Goal: Find specific page/section: Find specific page/section

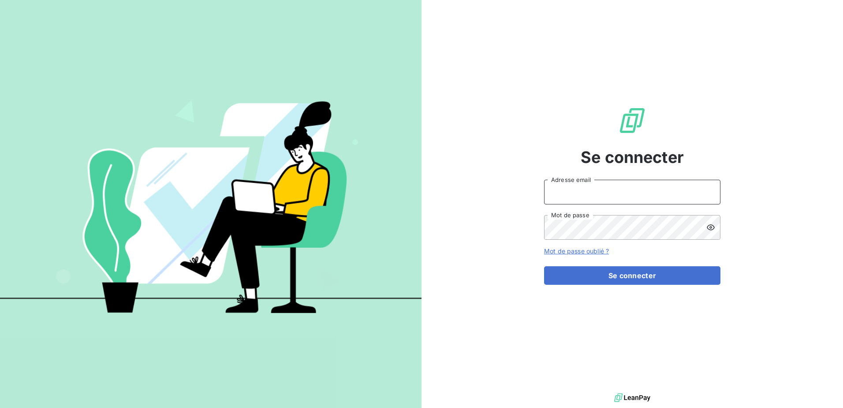
click at [603, 197] on input "Adresse email" at bounding box center [632, 192] width 176 height 25
type input "[PERSON_NAME][EMAIL_ADDRESS][DOMAIN_NAME]"
click at [633, 310] on div "Se connecter [PERSON_NAME][EMAIL_ADDRESS][DOMAIN_NAME] Adresse email Mot de pas…" at bounding box center [632, 195] width 176 height 391
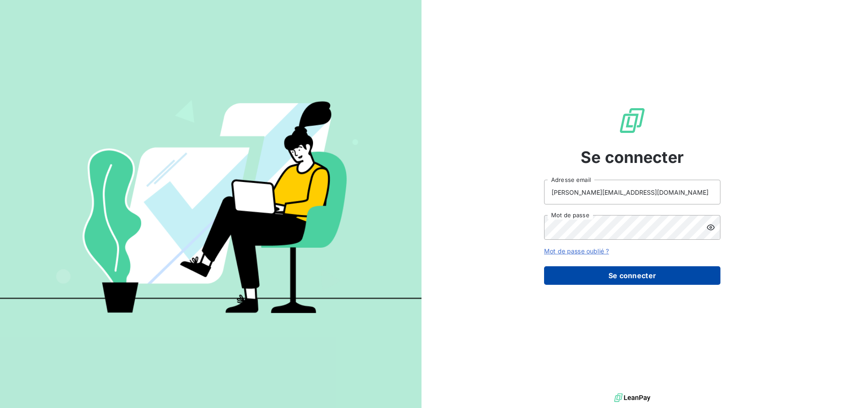
click at [640, 275] on button "Se connecter" at bounding box center [632, 275] width 176 height 19
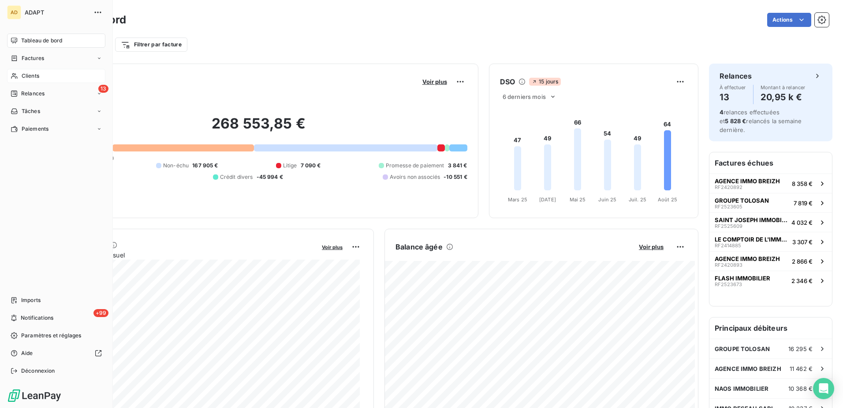
click at [31, 75] on span "Clients" at bounding box center [31, 76] width 18 height 8
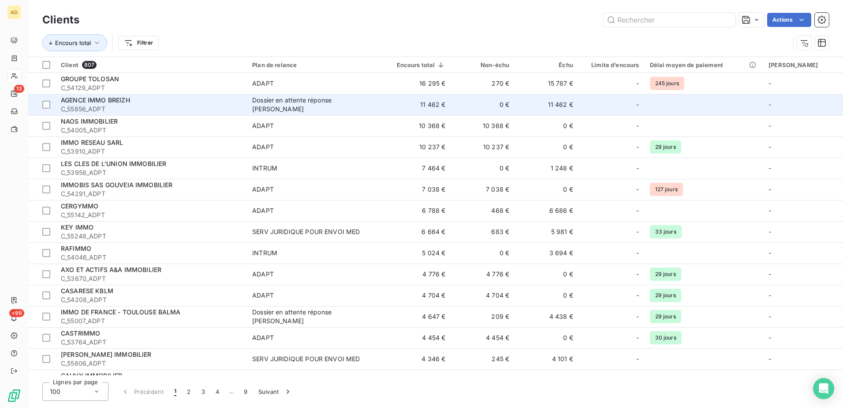
click at [111, 101] on span "AGENCE IMMO BREIZH" at bounding box center [95, 99] width 69 height 7
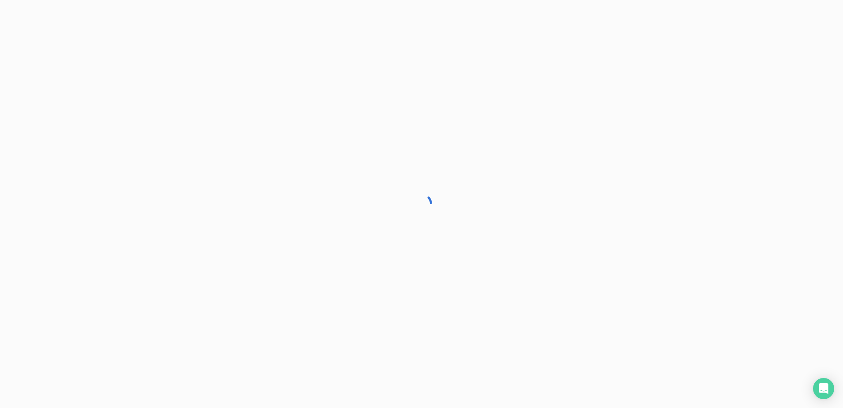
click at [111, 101] on div at bounding box center [421, 204] width 843 height 408
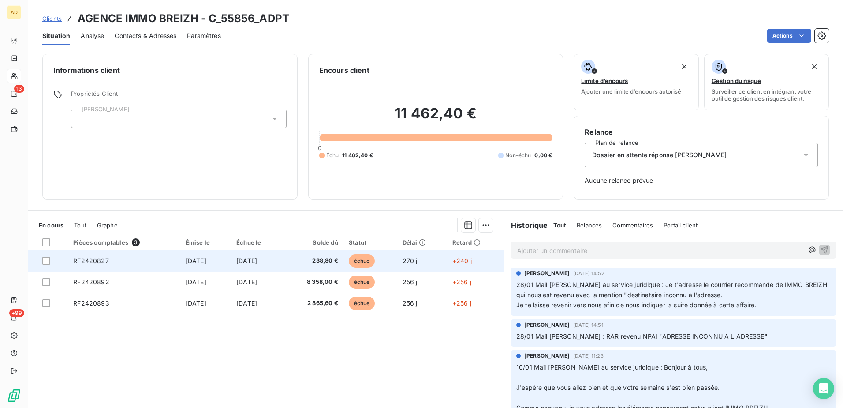
click at [85, 261] on span "RF2420827" at bounding box center [90, 260] width 35 height 7
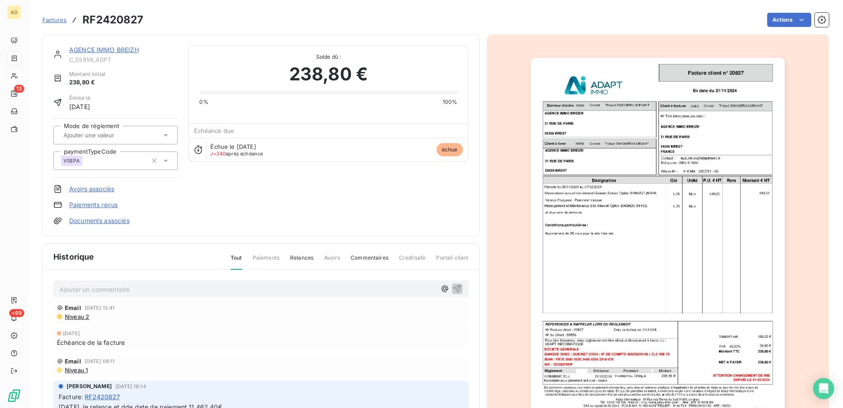
click at [700, 141] on img "button" at bounding box center [658, 237] width 254 height 359
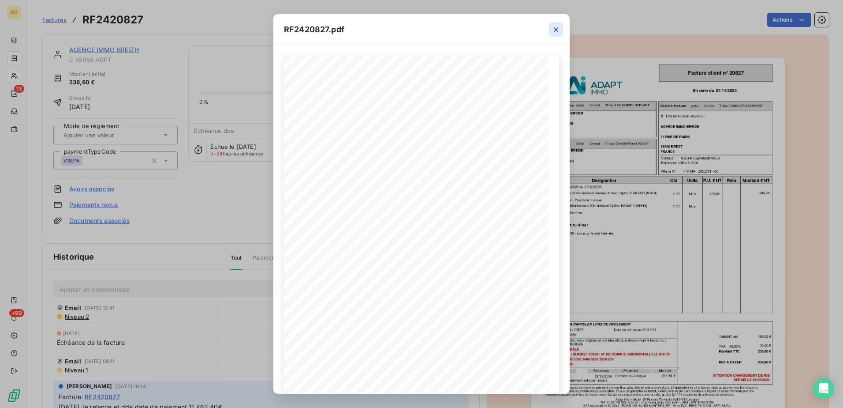
click at [556, 32] on icon "button" at bounding box center [556, 29] width 9 height 9
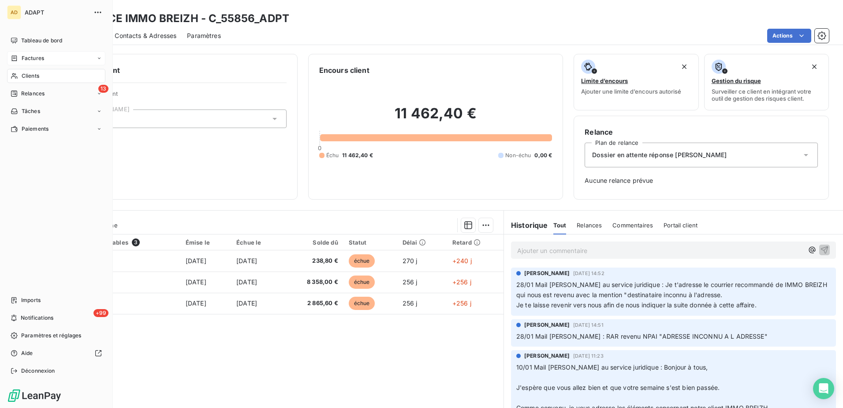
click at [26, 56] on span "Factures" at bounding box center [33, 58] width 22 height 8
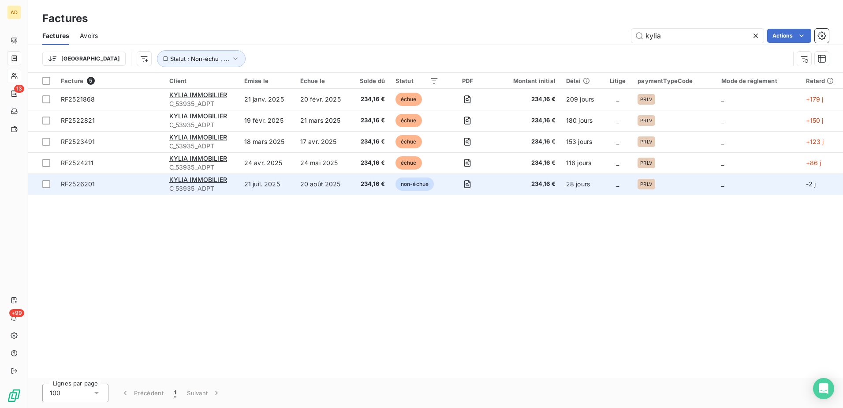
click at [83, 182] on span "RF2526201" at bounding box center [78, 183] width 34 height 7
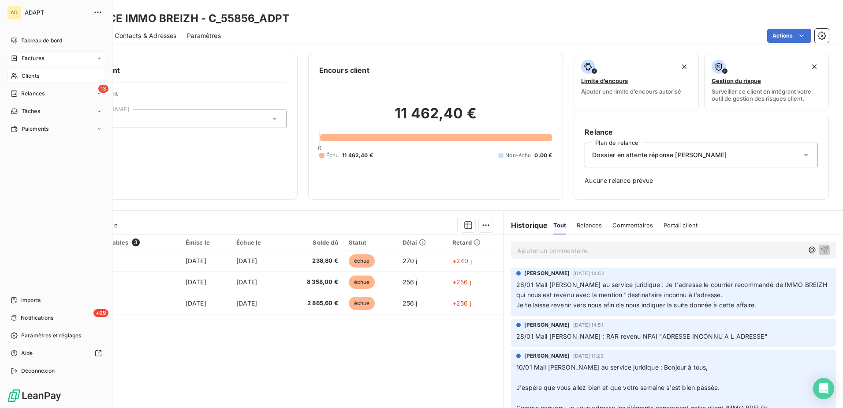
click at [25, 75] on span "Clients" at bounding box center [31, 76] width 18 height 8
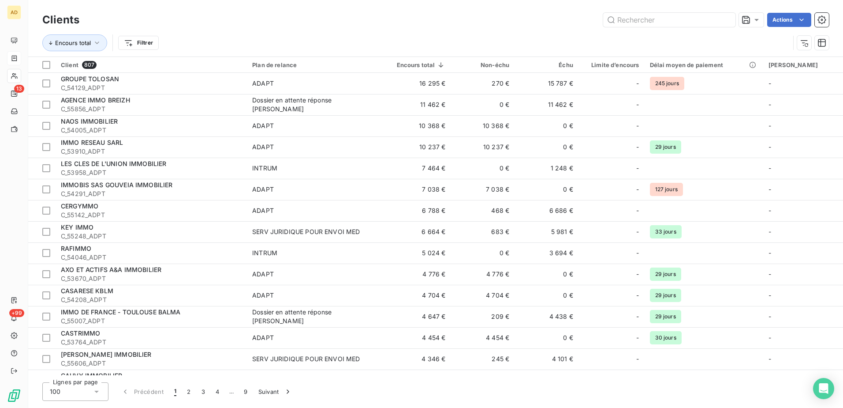
click at [640, 28] on div "Clients Actions" at bounding box center [435, 20] width 787 height 19
click at [636, 21] on input "text" at bounding box center [669, 20] width 132 height 14
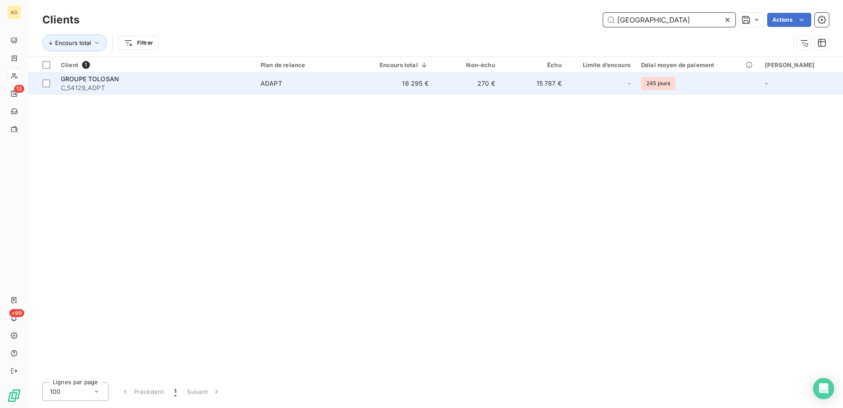
type input "[GEOGRAPHIC_DATA]"
click at [82, 80] on span "GROUPE TOLOSAN" at bounding box center [90, 78] width 58 height 7
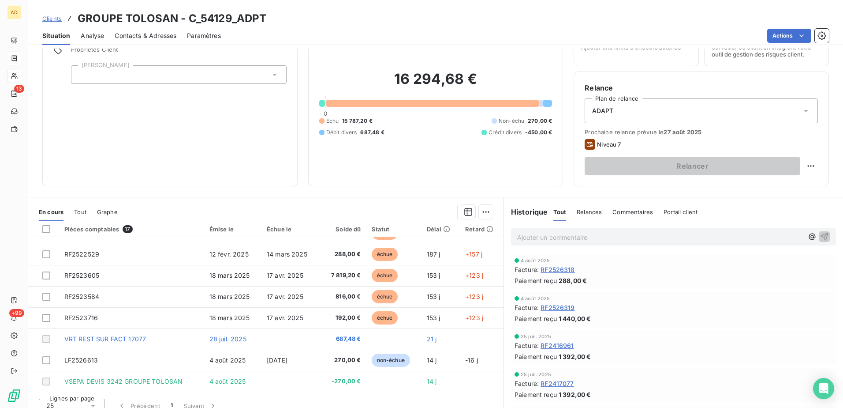
scroll to position [206, 0]
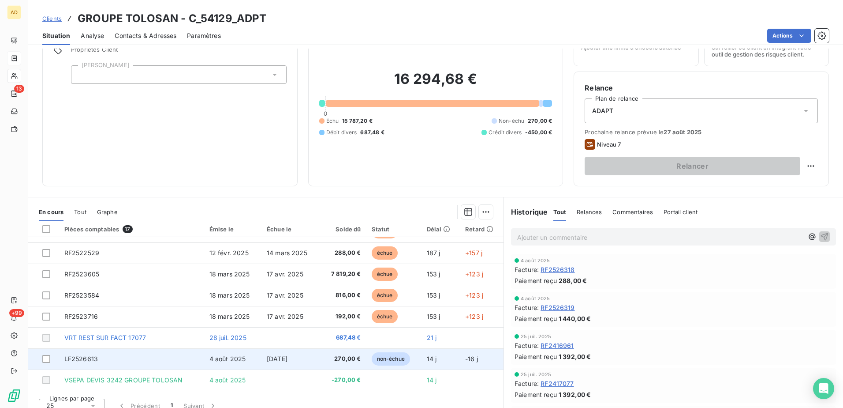
click at [70, 360] on span "LF2526613" at bounding box center [81, 358] width 34 height 7
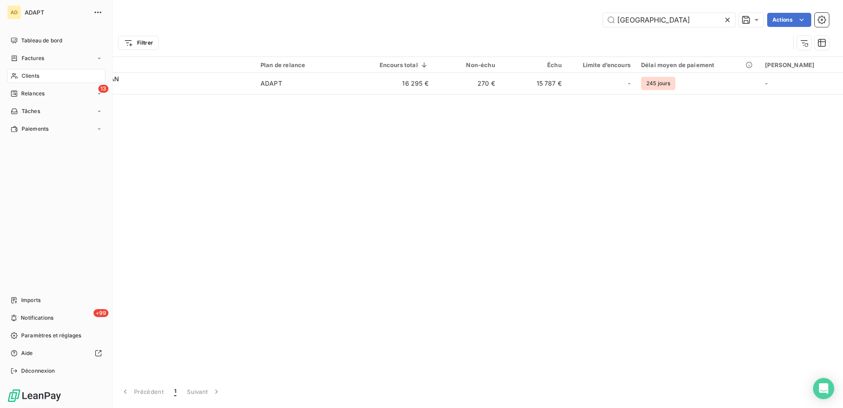
drag, startPoint x: 32, startPoint y: 58, endPoint x: 43, endPoint y: 66, distance: 14.2
click at [32, 58] on span "Factures" at bounding box center [33, 58] width 22 height 8
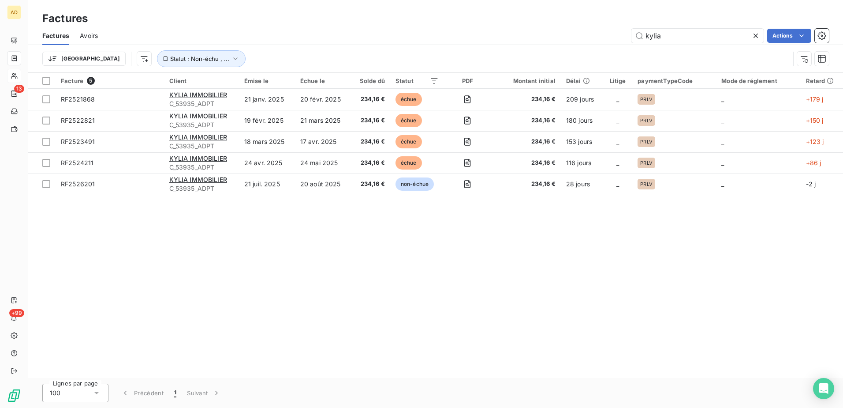
click at [756, 35] on icon at bounding box center [756, 35] width 9 height 9
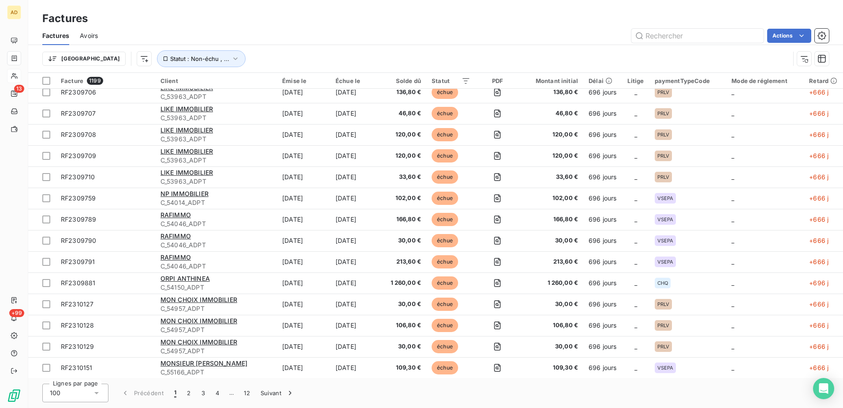
scroll to position [1829, 0]
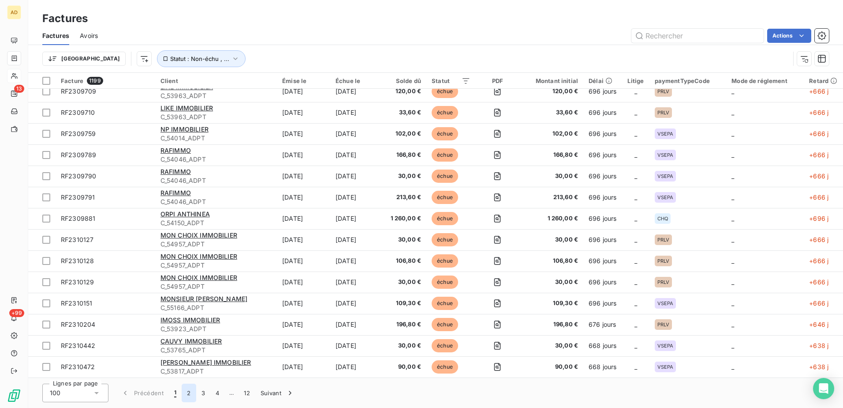
click at [190, 394] on button "2" at bounding box center [189, 392] width 14 height 19
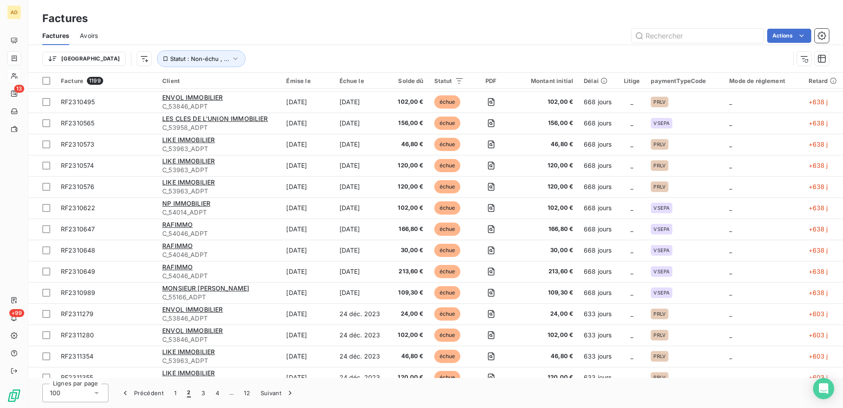
scroll to position [0, 0]
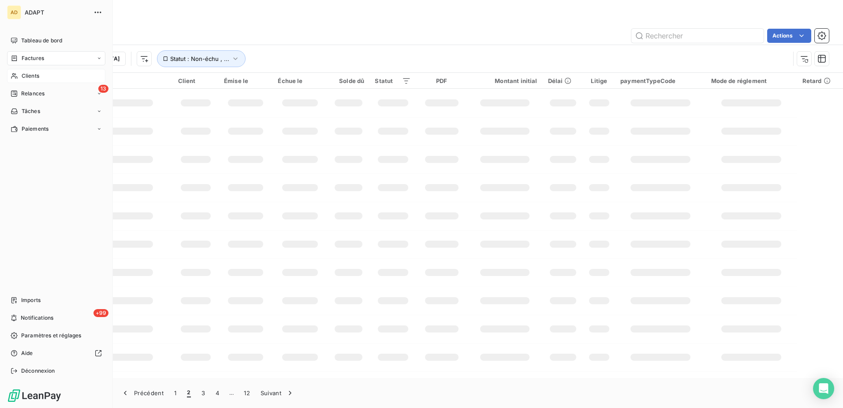
click at [30, 76] on span "Clients" at bounding box center [31, 76] width 18 height 8
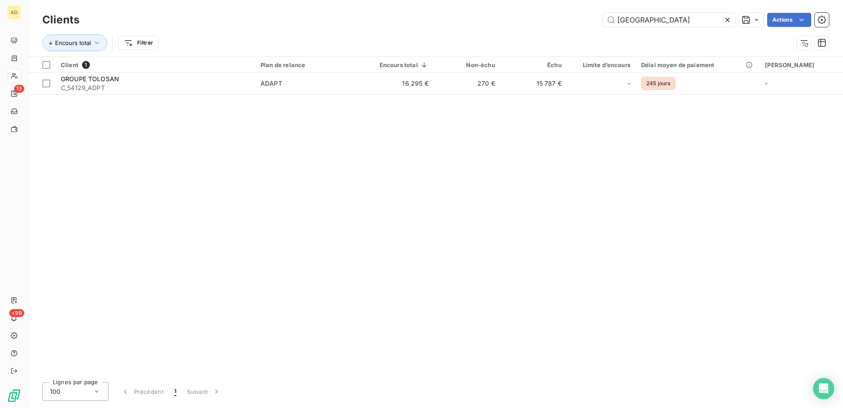
drag, startPoint x: 646, startPoint y: 20, endPoint x: 413, endPoint y: 22, distance: 232.9
click at [413, 22] on div "tolosa Actions" at bounding box center [459, 20] width 739 height 14
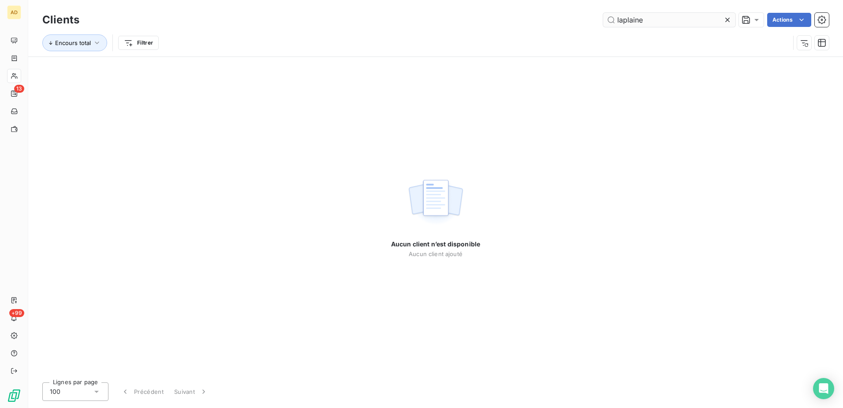
click at [621, 19] on input "laplaine" at bounding box center [669, 20] width 132 height 14
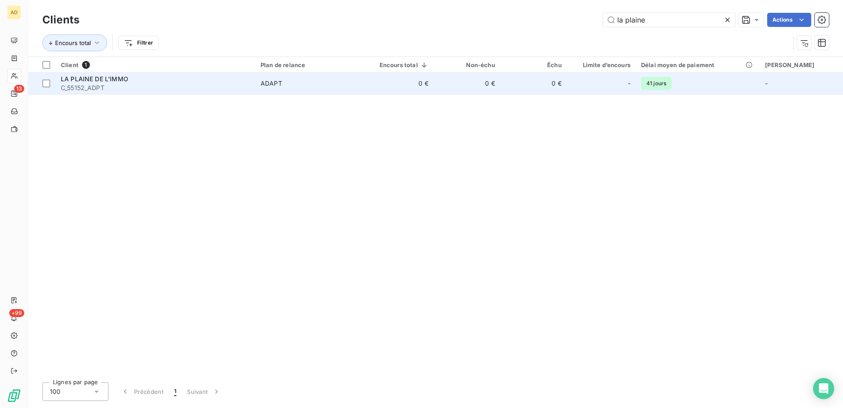
type input "la plaine"
click at [124, 77] on span "LA PLAINE DE L'IMMO" at bounding box center [94, 78] width 67 height 7
